Goal: Find specific page/section: Find specific page/section

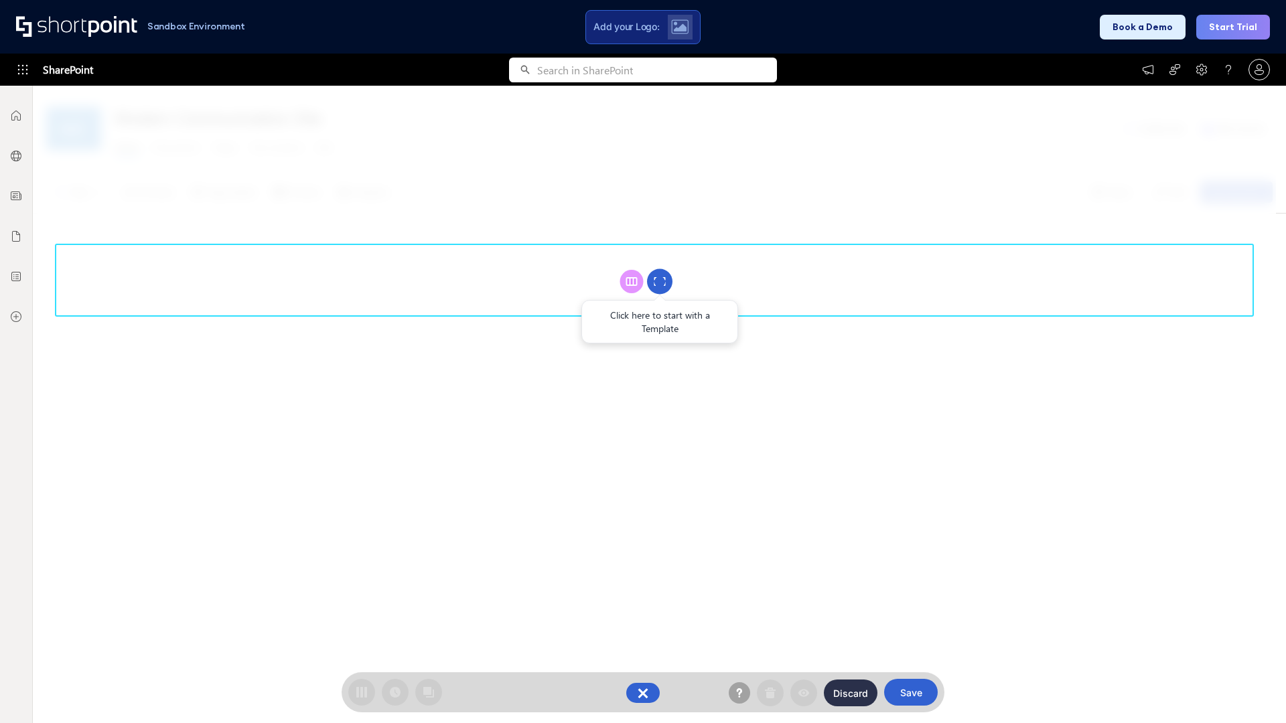
click at [660, 281] on circle at bounding box center [659, 281] width 25 height 25
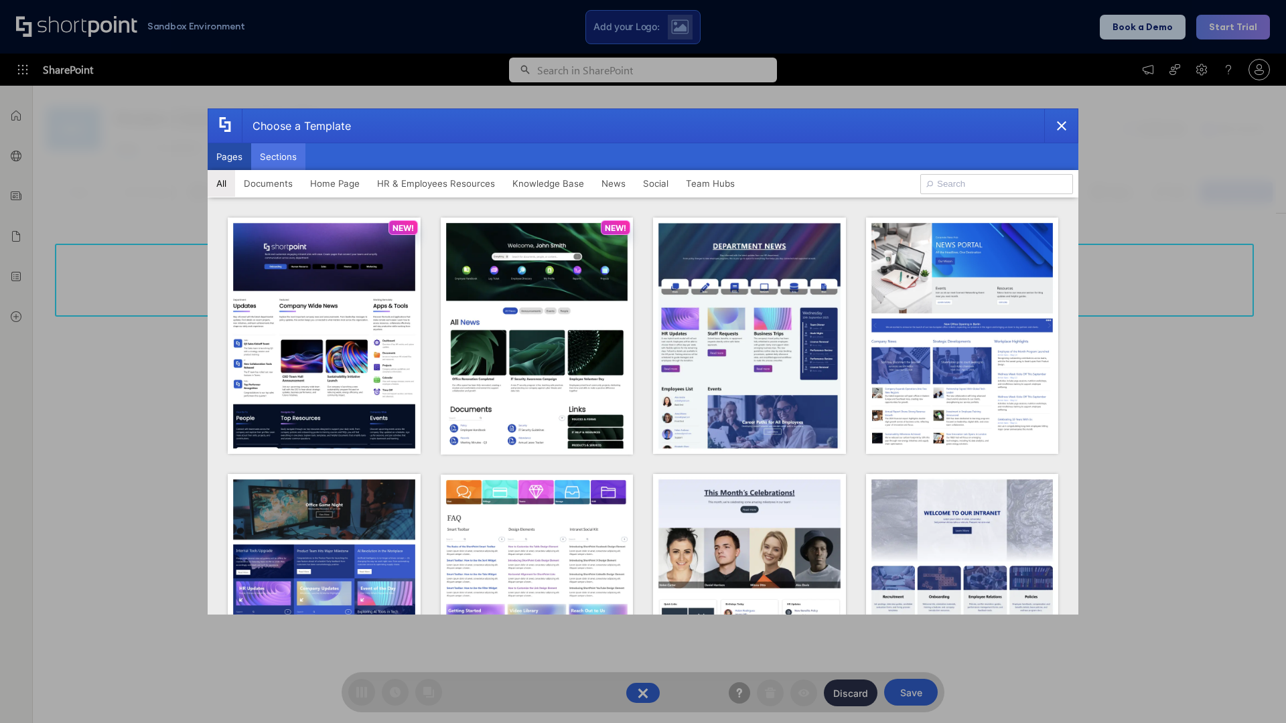
click at [278, 157] on button "Sections" at bounding box center [278, 156] width 54 height 27
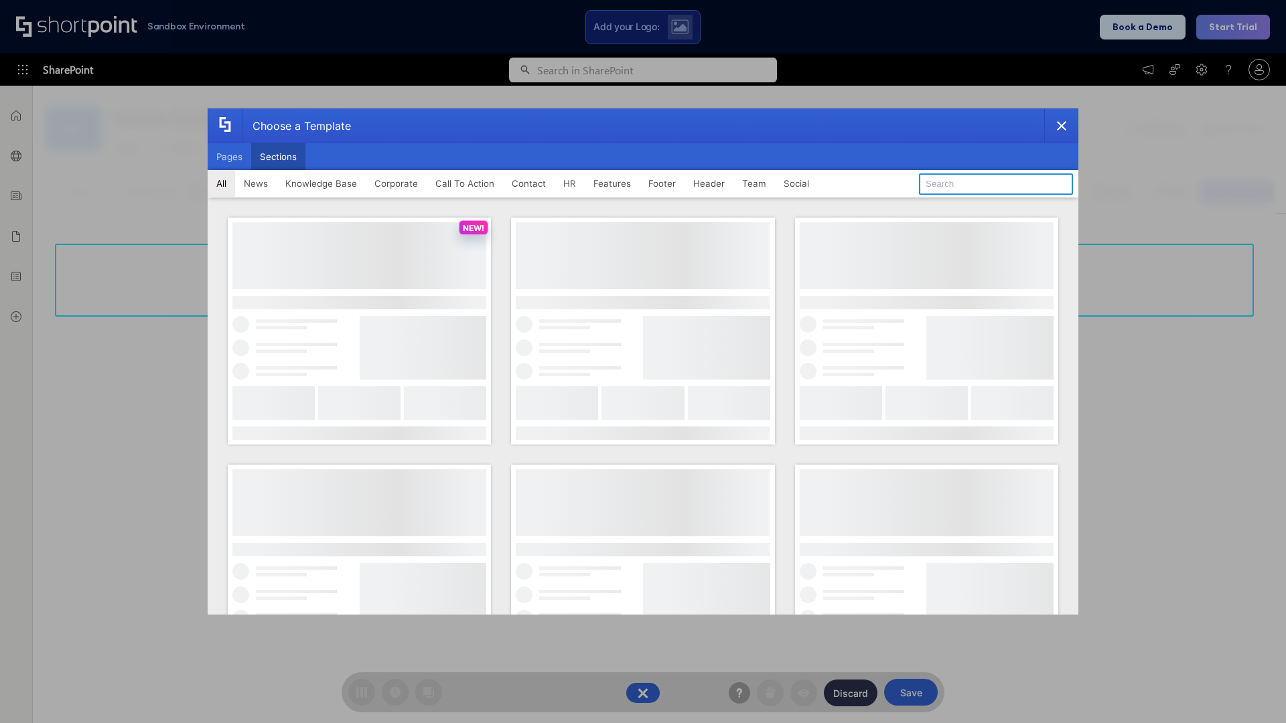
type input "Healthcare Events"
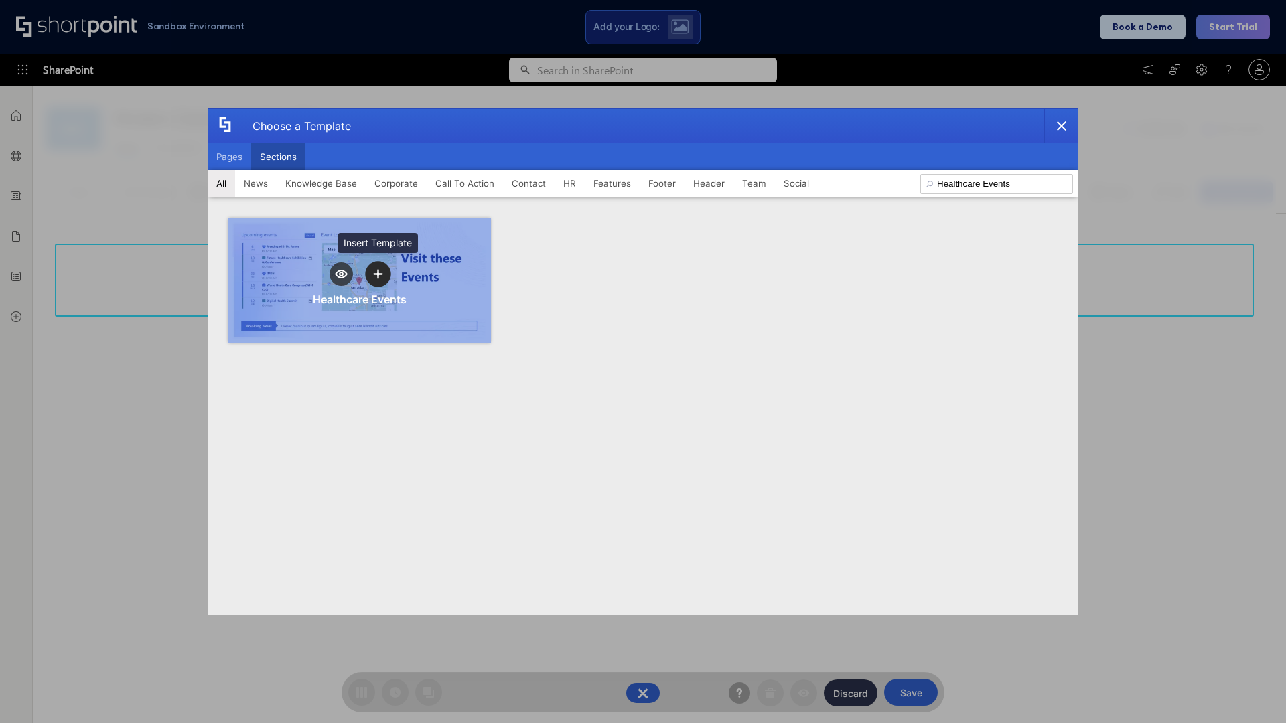
click at [378, 274] on icon "template selector" at bounding box center [377, 273] width 9 height 9
